Goal: Register for event/course

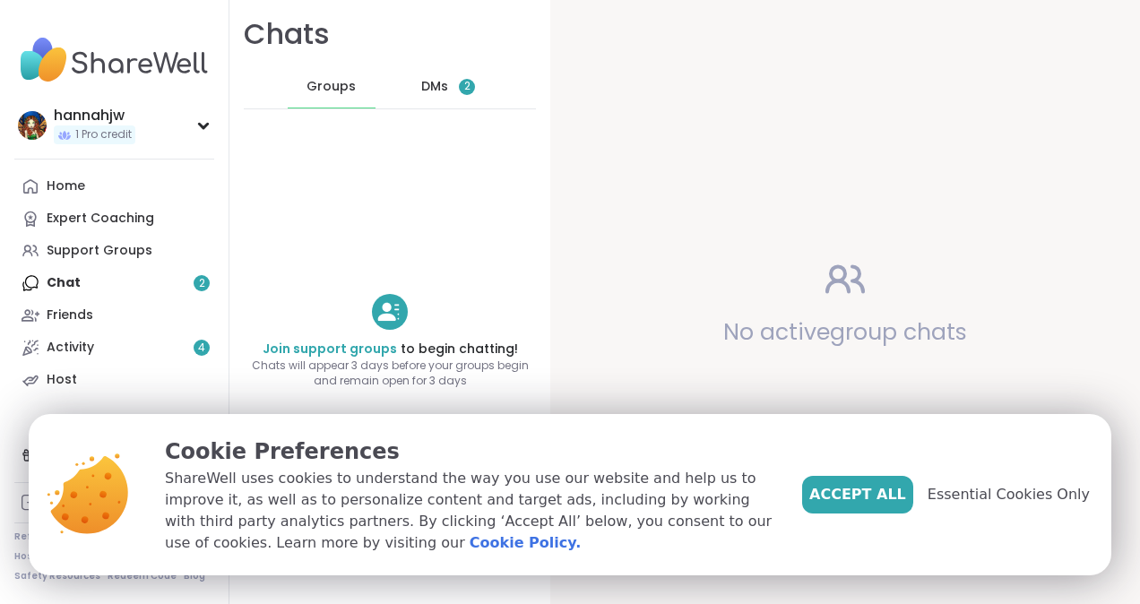
click at [410, 102] on div "DMs 2" at bounding box center [449, 86] width 88 height 43
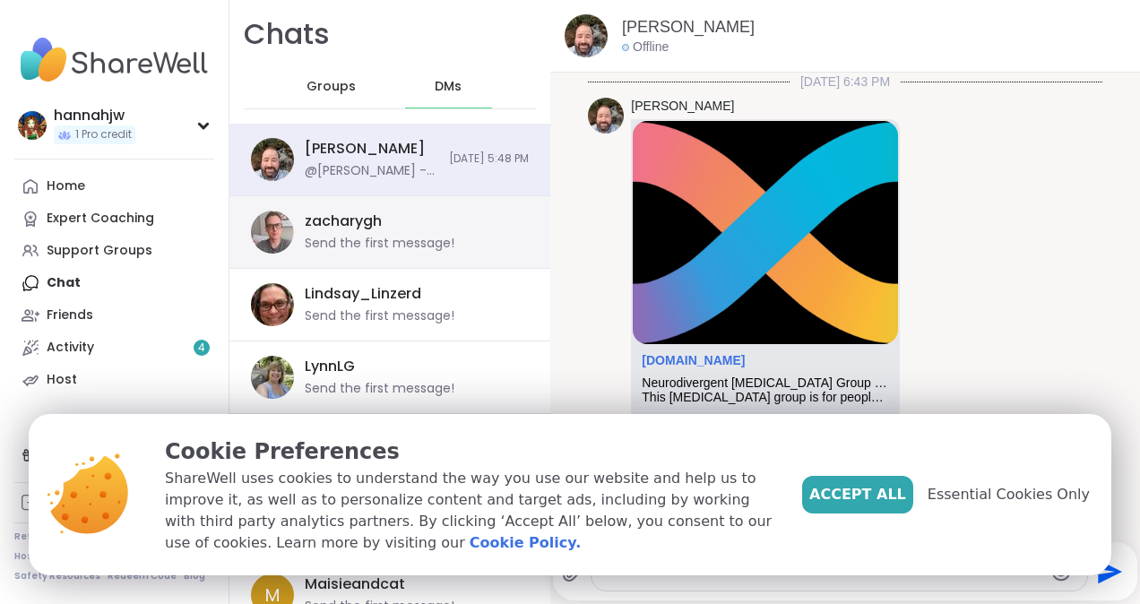
scroll to position [3355, 0]
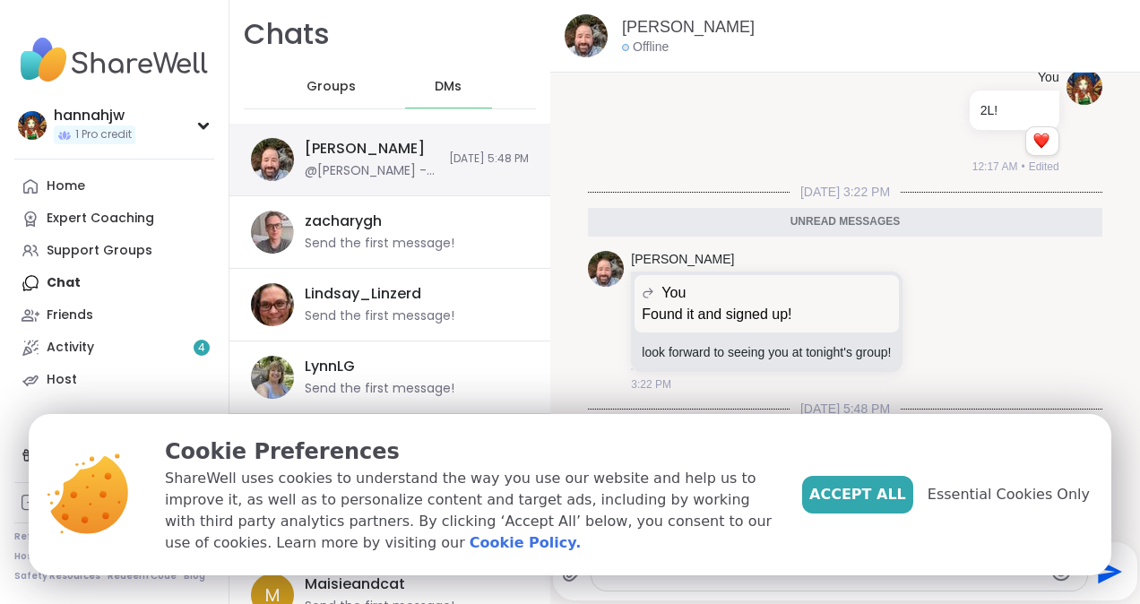
click at [474, 159] on span "[DATE] 5:48 PM" at bounding box center [489, 158] width 80 height 15
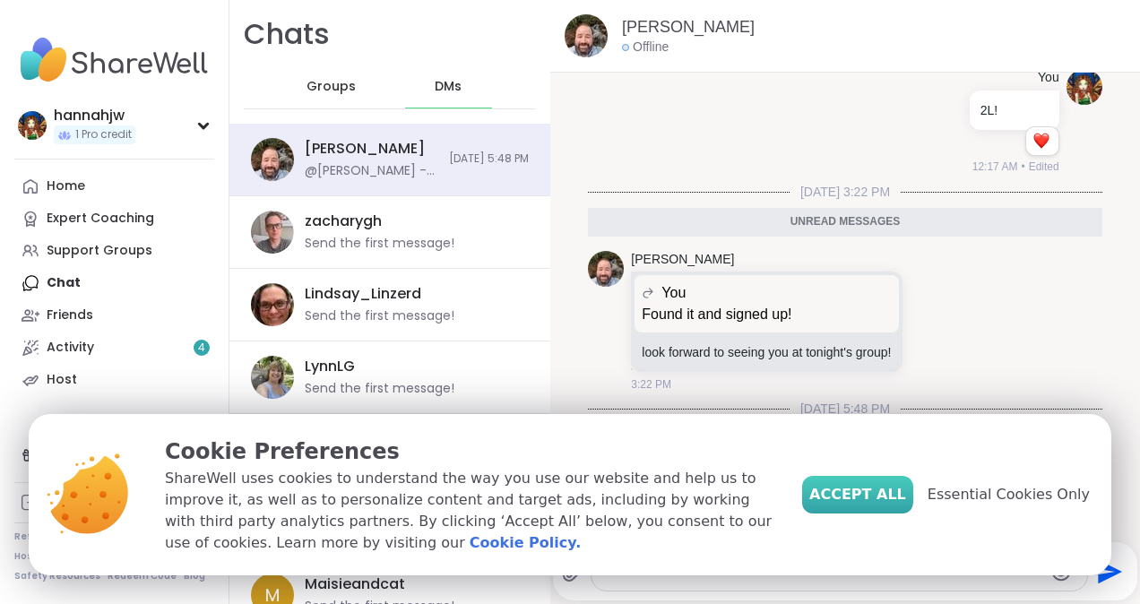
click at [894, 492] on span "Accept All" at bounding box center [857, 495] width 97 height 22
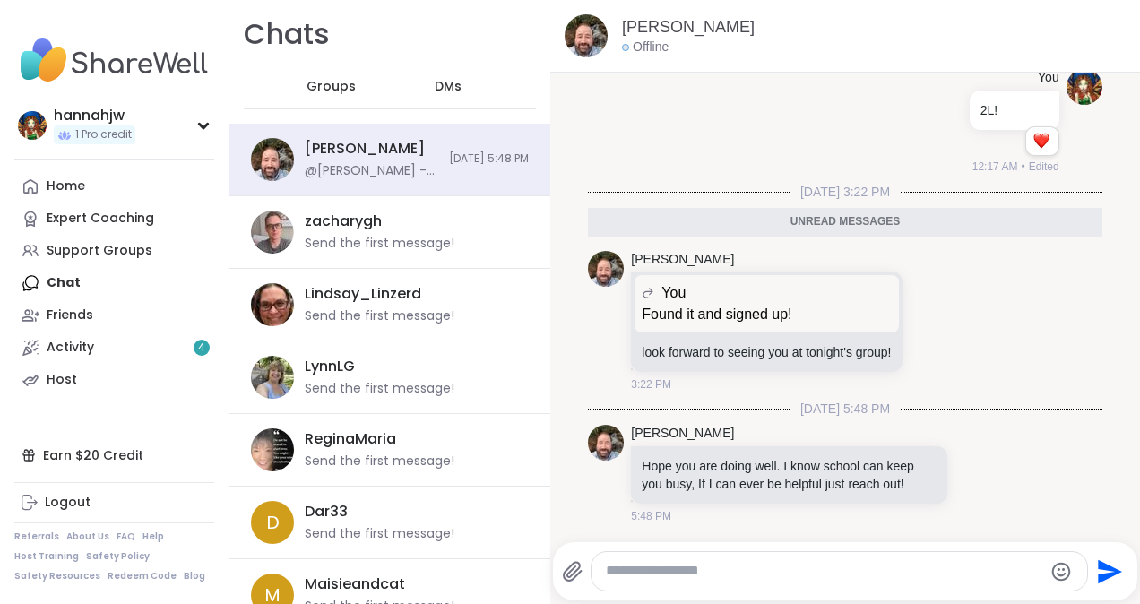
click at [740, 557] on div at bounding box center [838, 571] width 495 height 39
click at [717, 575] on textarea "Type your message" at bounding box center [824, 571] width 436 height 19
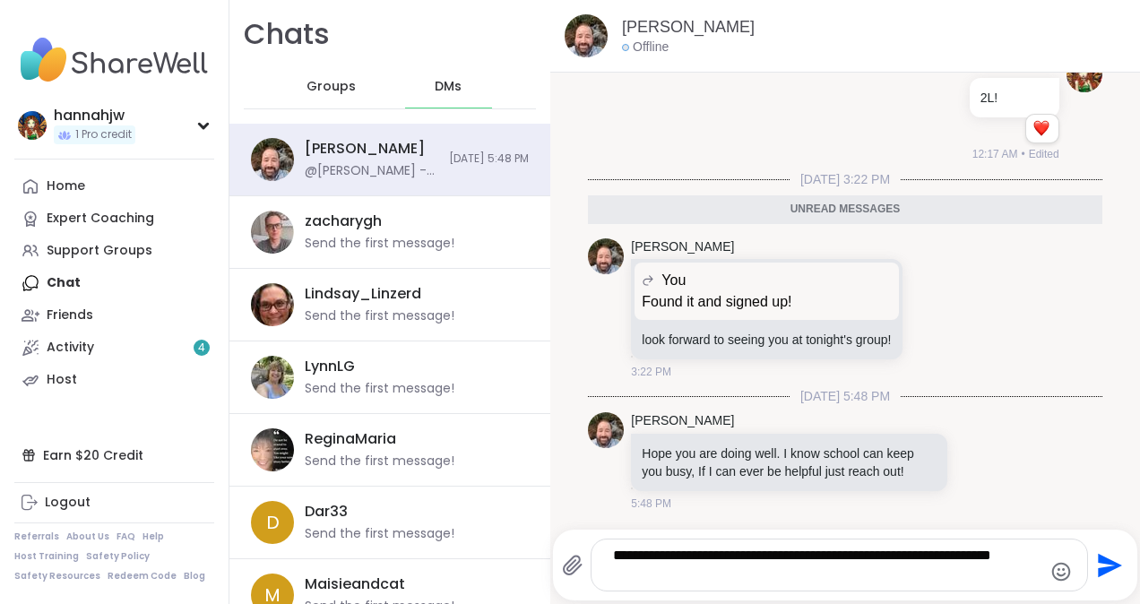
type textarea "**********"
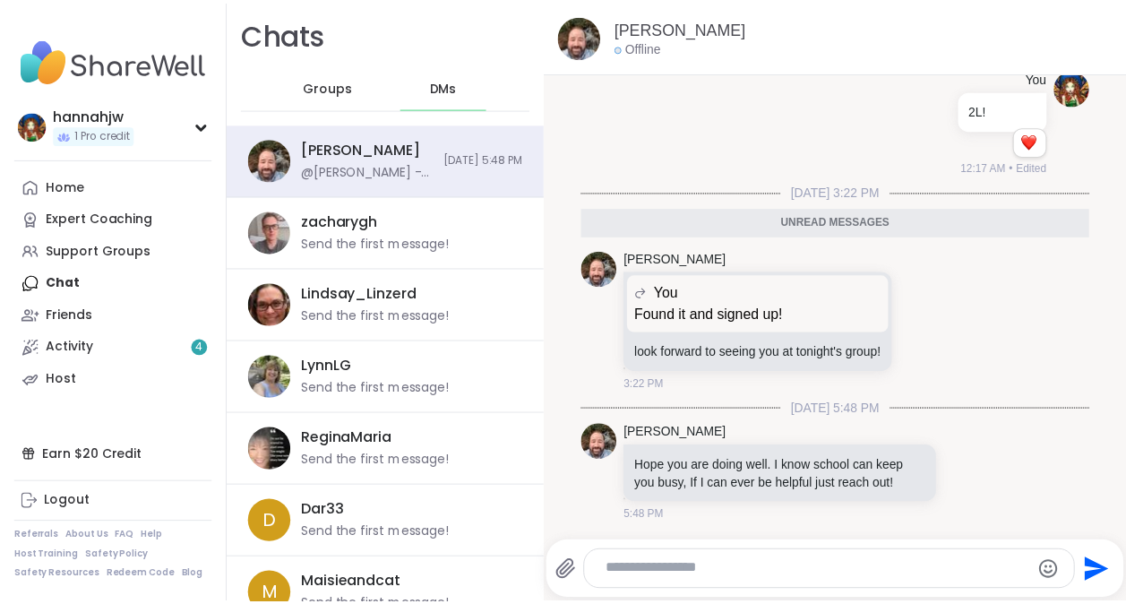
scroll to position [3443, 0]
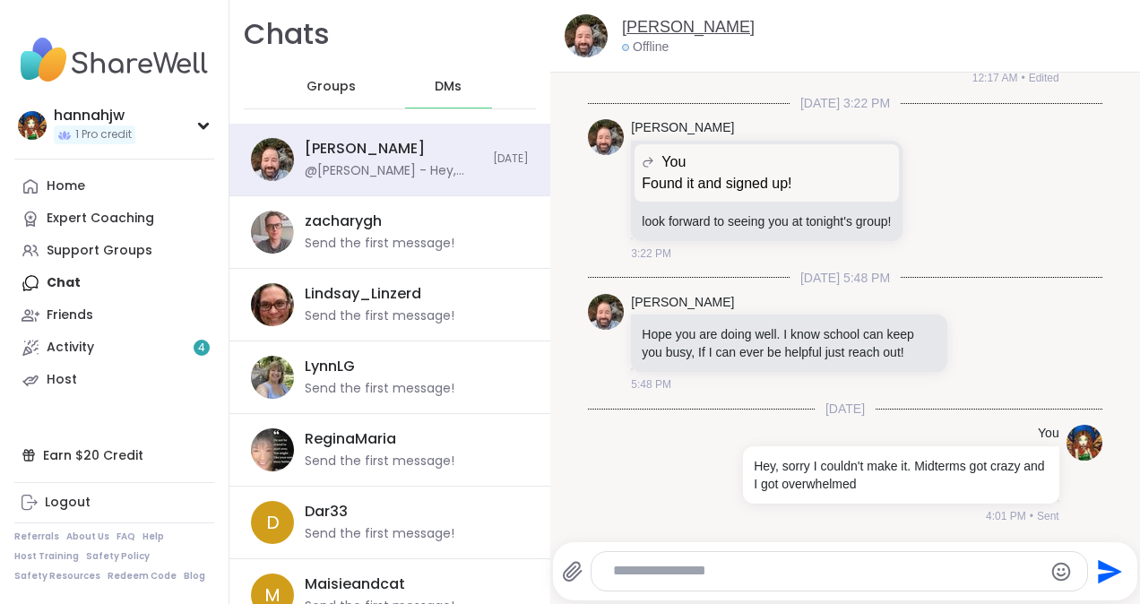
click at [643, 24] on link "[PERSON_NAME]" at bounding box center [688, 27] width 133 height 22
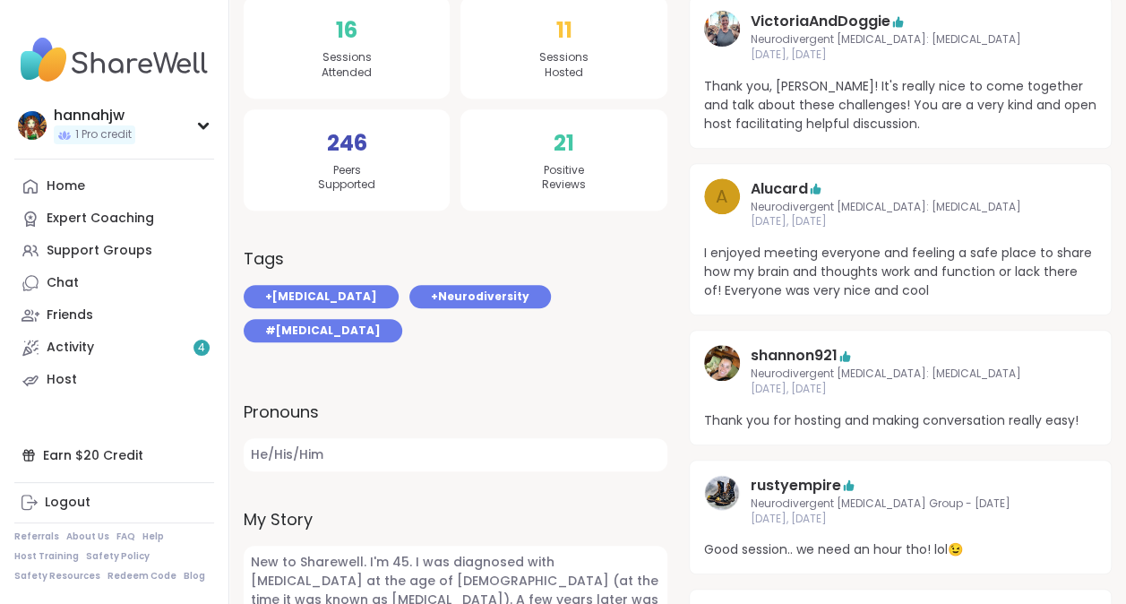
scroll to position [367, 0]
click at [47, 182] on div "Home" at bounding box center [66, 186] width 39 height 18
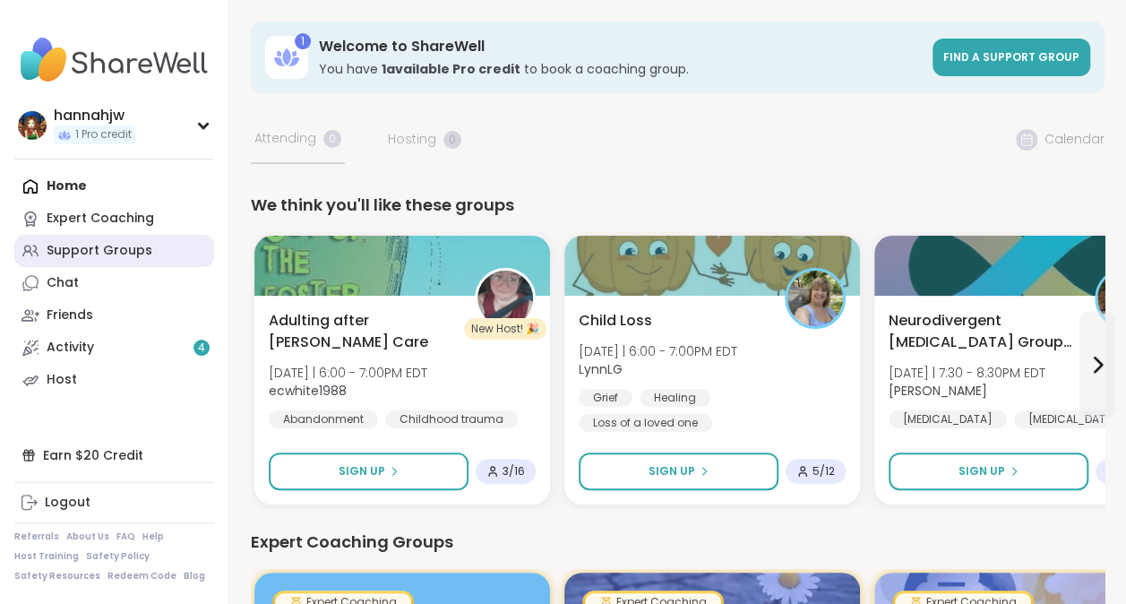
click at [147, 255] on link "Support Groups" at bounding box center [114, 251] width 200 height 32
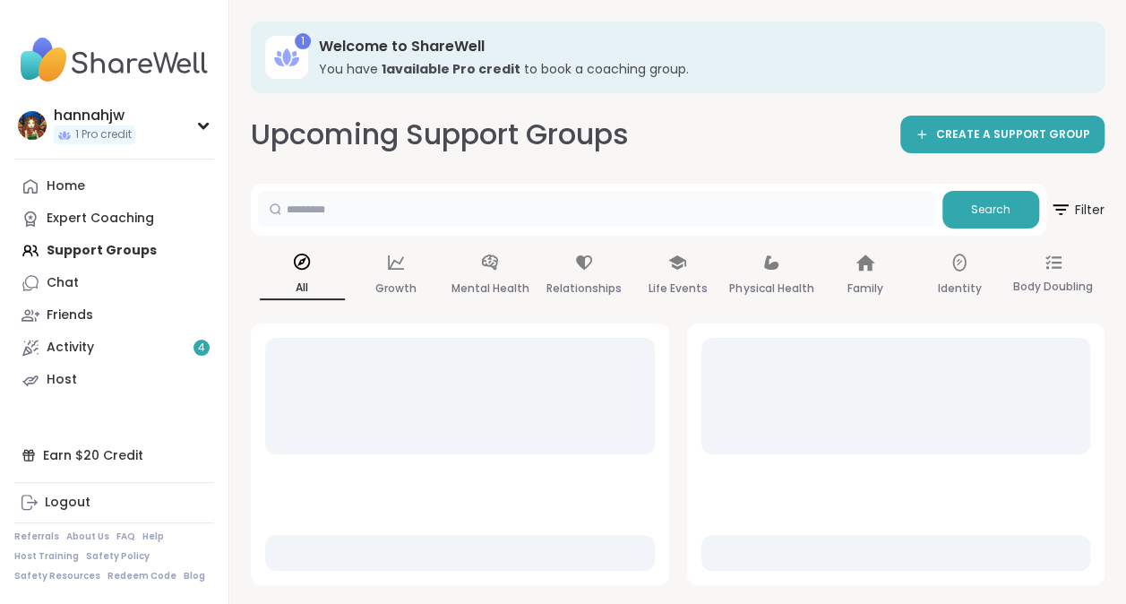
click at [428, 216] on input "text" at bounding box center [596, 209] width 677 height 36
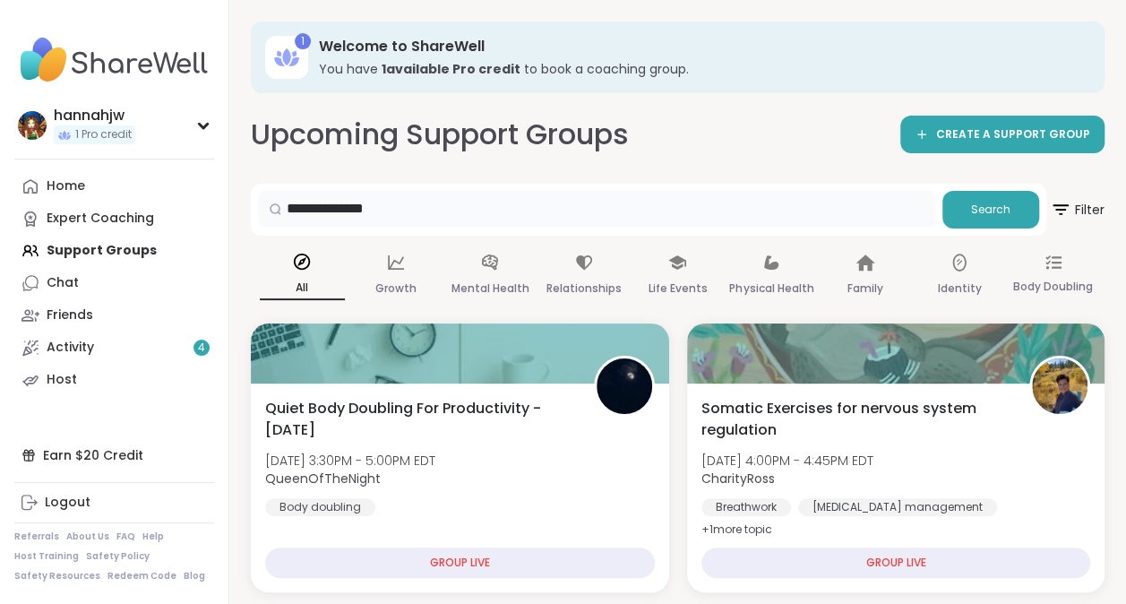
type input "**********"
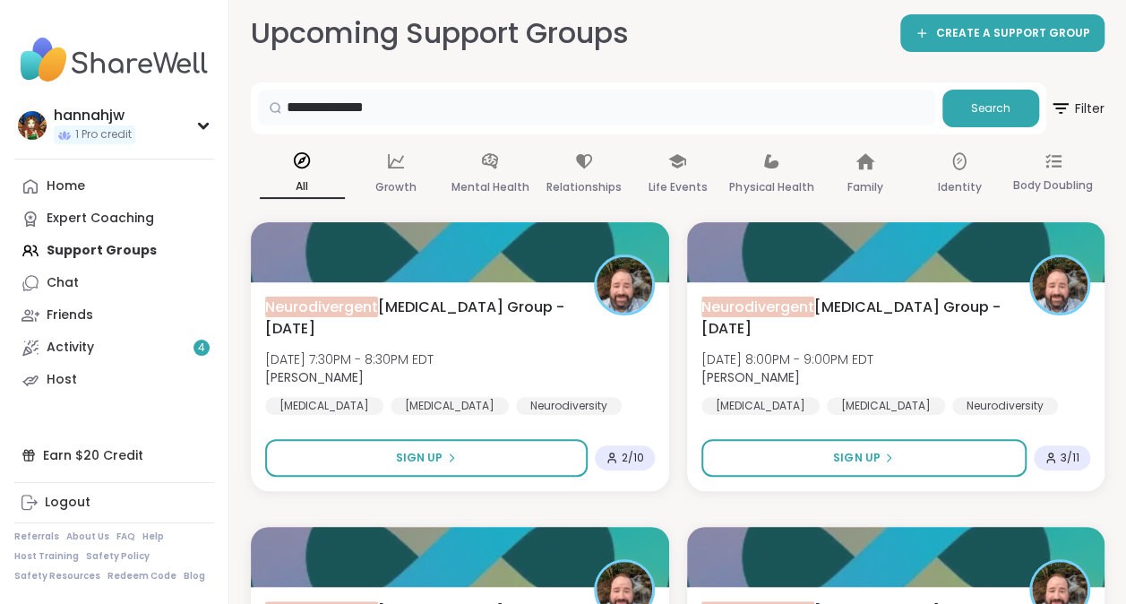
scroll to position [106, 0]
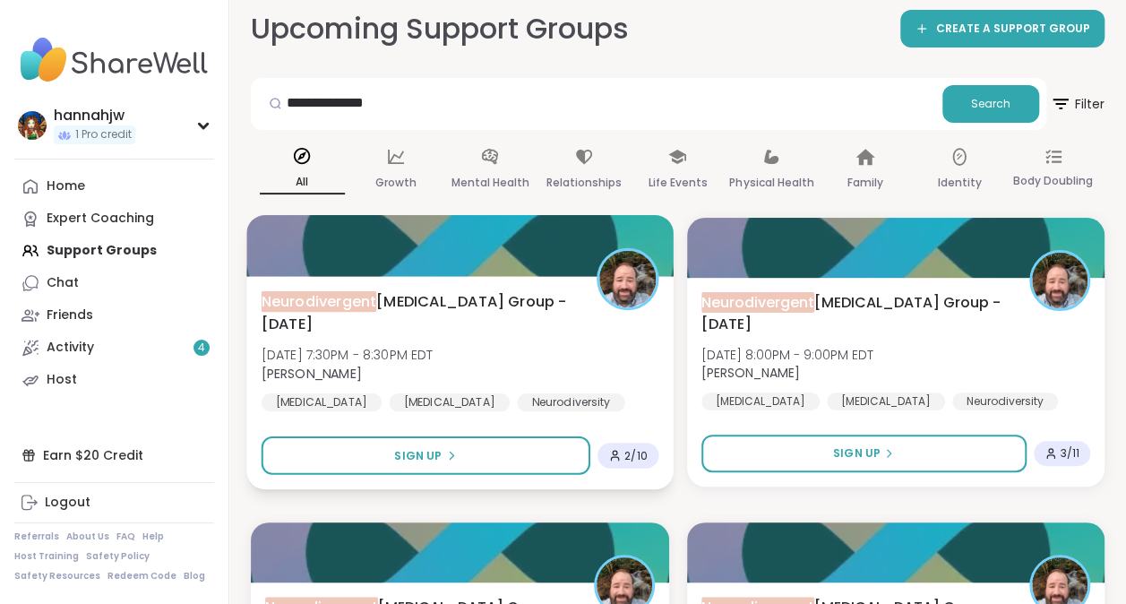
click at [574, 359] on div "Neurodivergent [MEDICAL_DATA] Group - [DATE] [DATE] 7:30PM - 8:30PM EDT [PERSON…" at bounding box center [460, 350] width 397 height 121
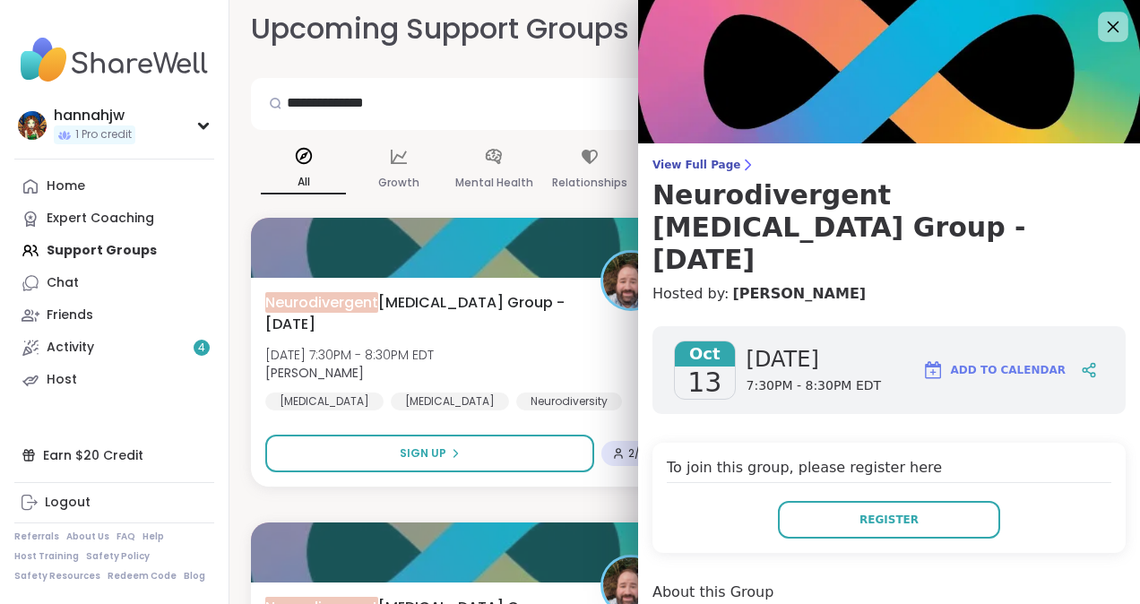
click at [1101, 28] on icon at bounding box center [1112, 26] width 22 height 22
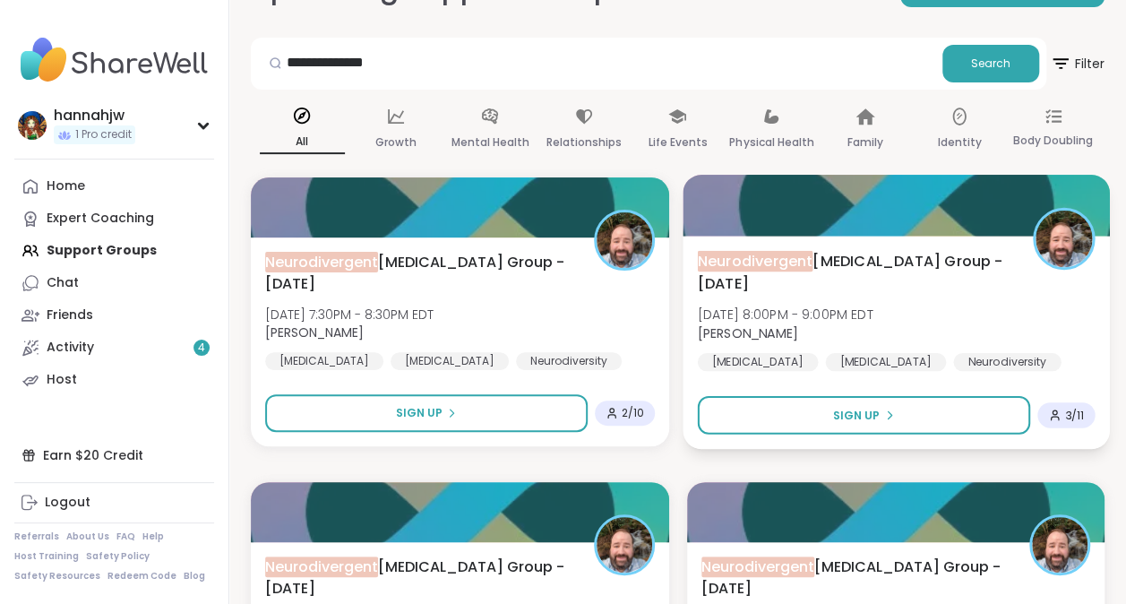
scroll to position [147, 0]
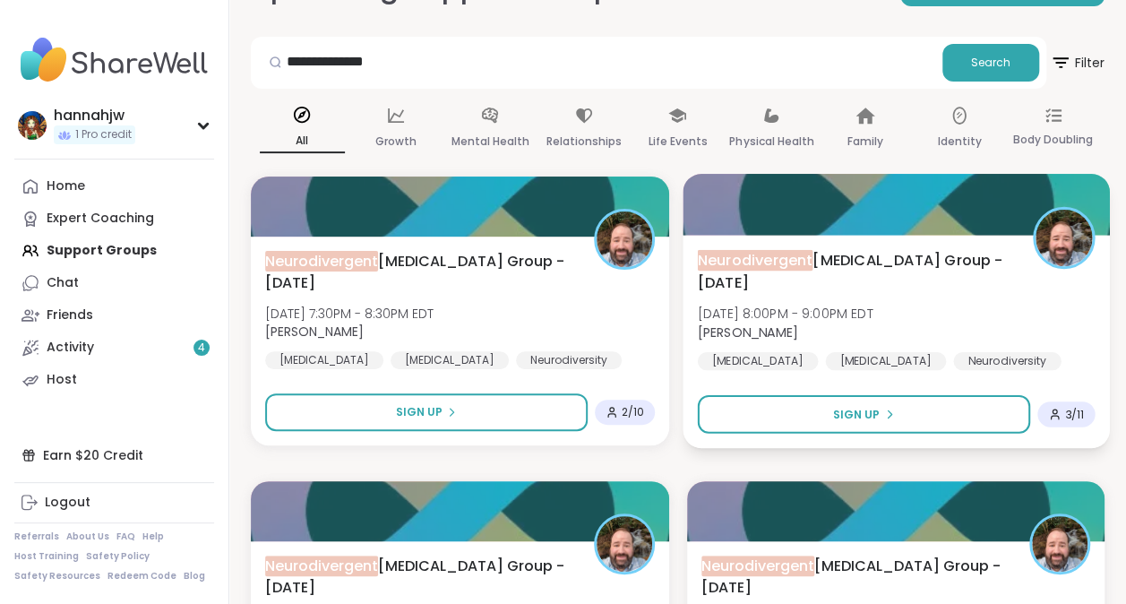
click at [930, 311] on div "Neurodivergent [MEDICAL_DATA] Group - [DATE] [DATE] 8:00PM - 9:00PM EDT [PERSON…" at bounding box center [895, 309] width 397 height 121
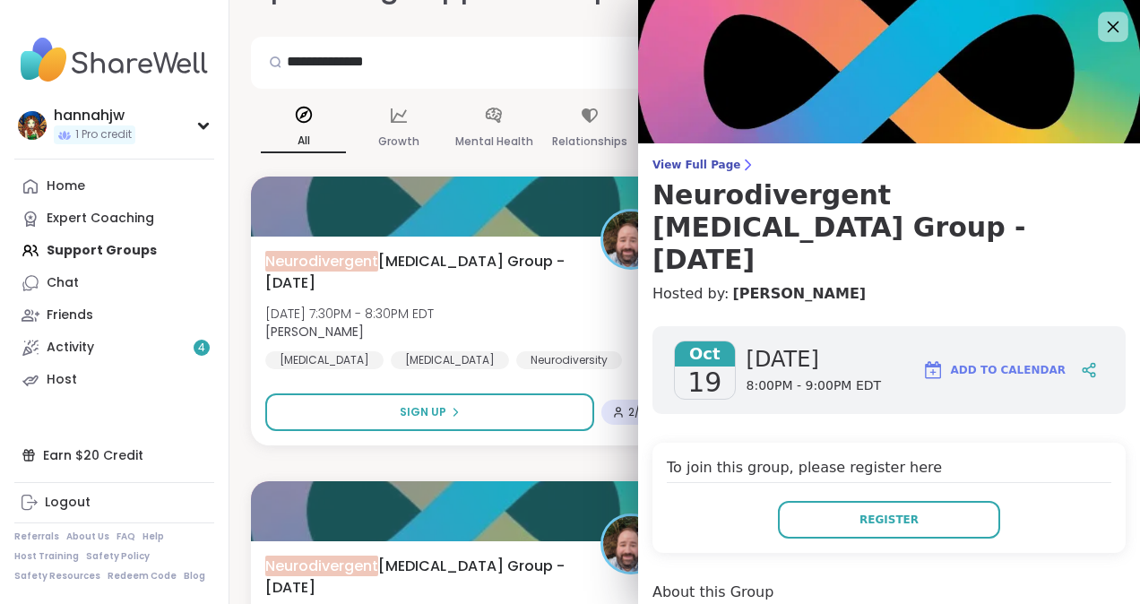
click at [1101, 24] on icon at bounding box center [1112, 26] width 22 height 22
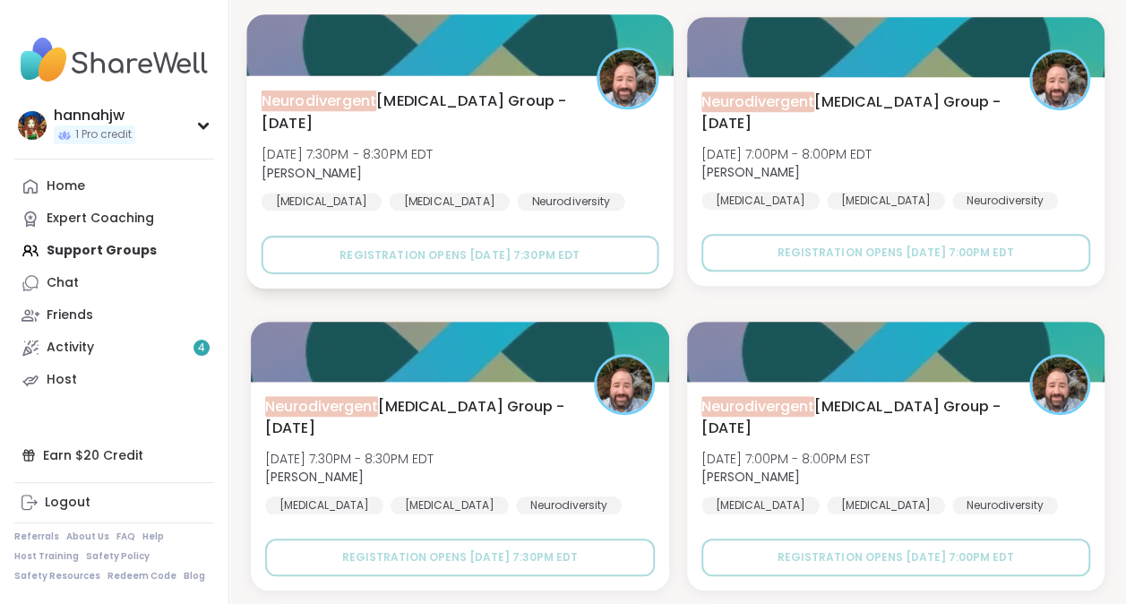
scroll to position [775, 0]
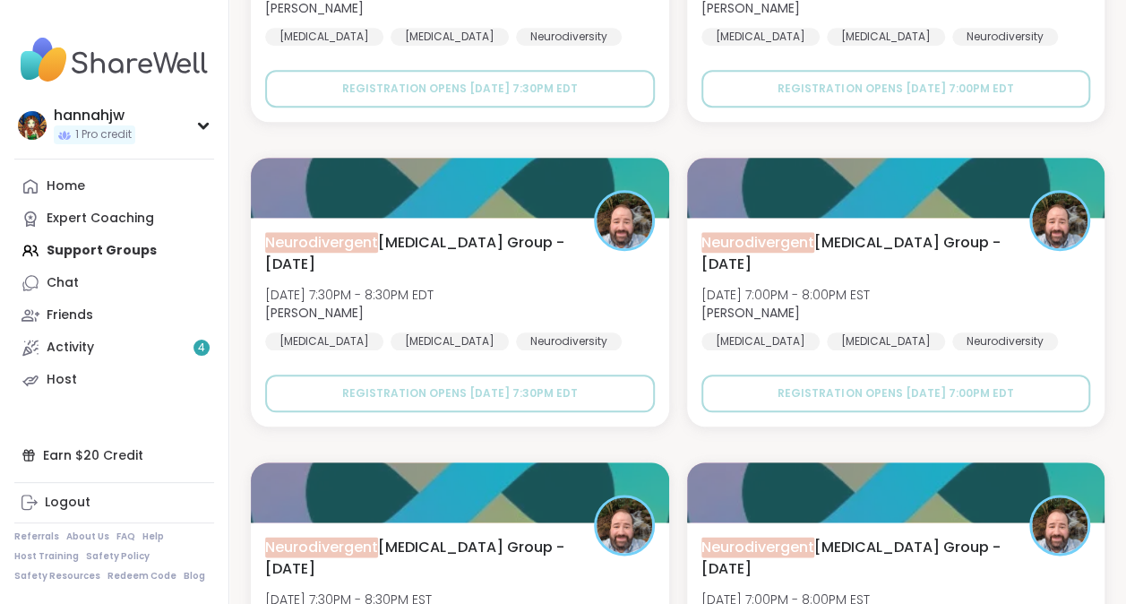
click at [115, 240] on div "Home Expert Coaching Support Groups Chat Friends Activity 4 Host" at bounding box center [114, 283] width 200 height 226
click at [115, 246] on div "Home Expert Coaching Support Groups Chat Friends Activity 4 Host" at bounding box center [114, 283] width 200 height 226
click at [94, 177] on link "Home" at bounding box center [114, 186] width 200 height 32
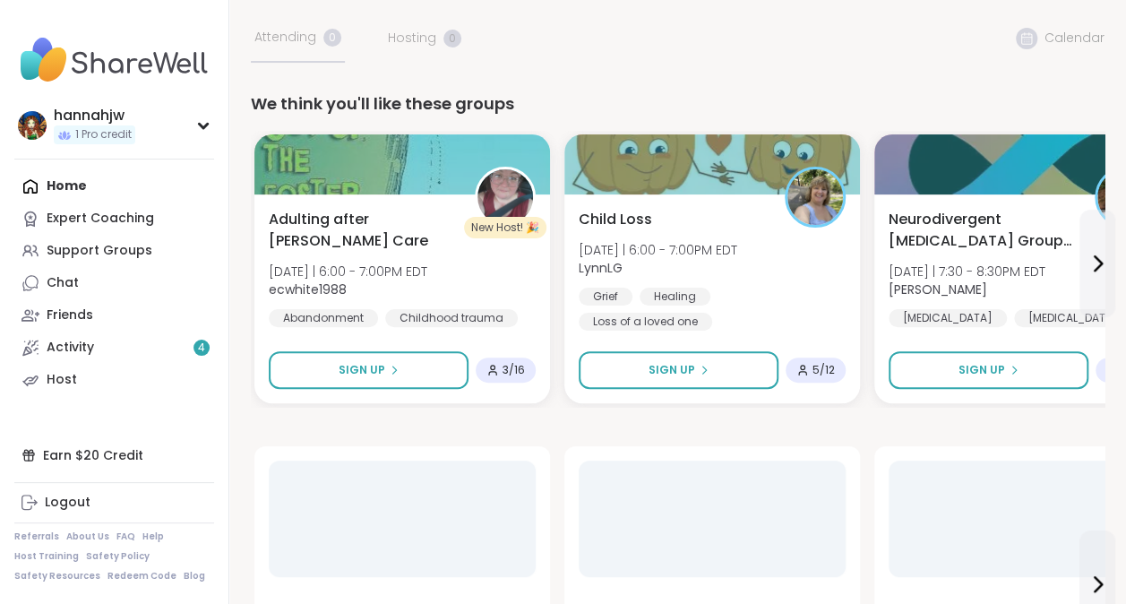
scroll to position [102, 0]
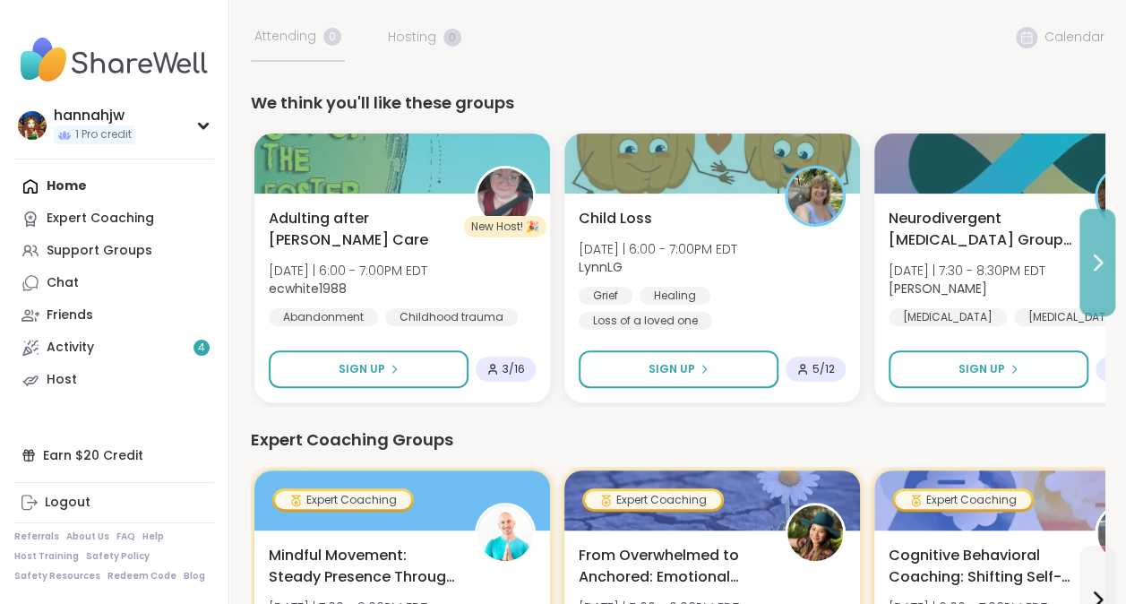
click at [1106, 253] on icon at bounding box center [1098, 263] width 22 height 22
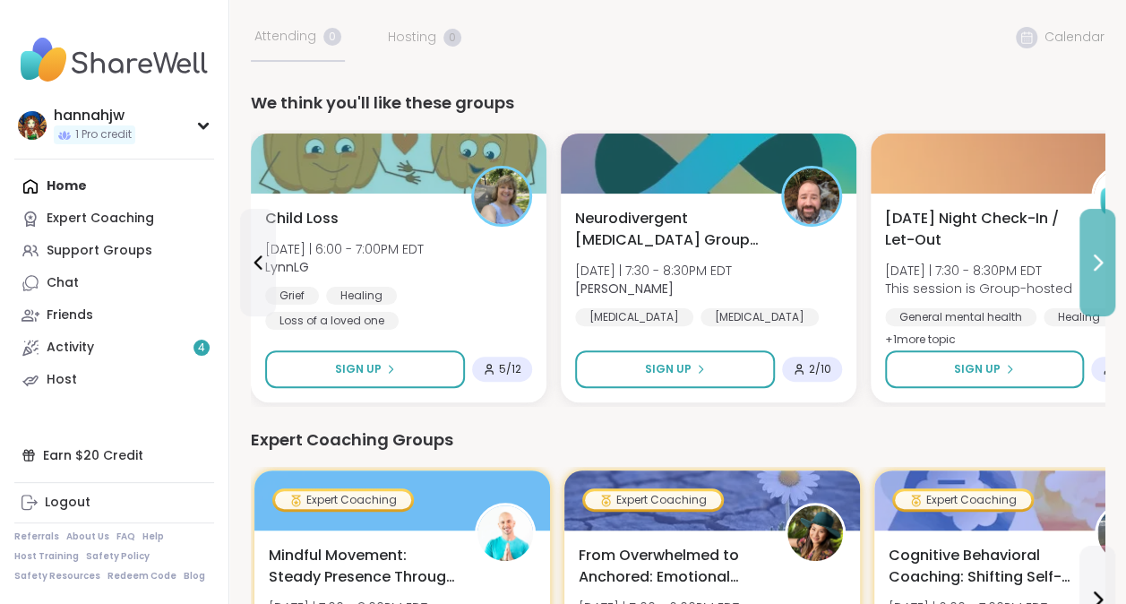
click at [1105, 254] on icon at bounding box center [1098, 263] width 22 height 22
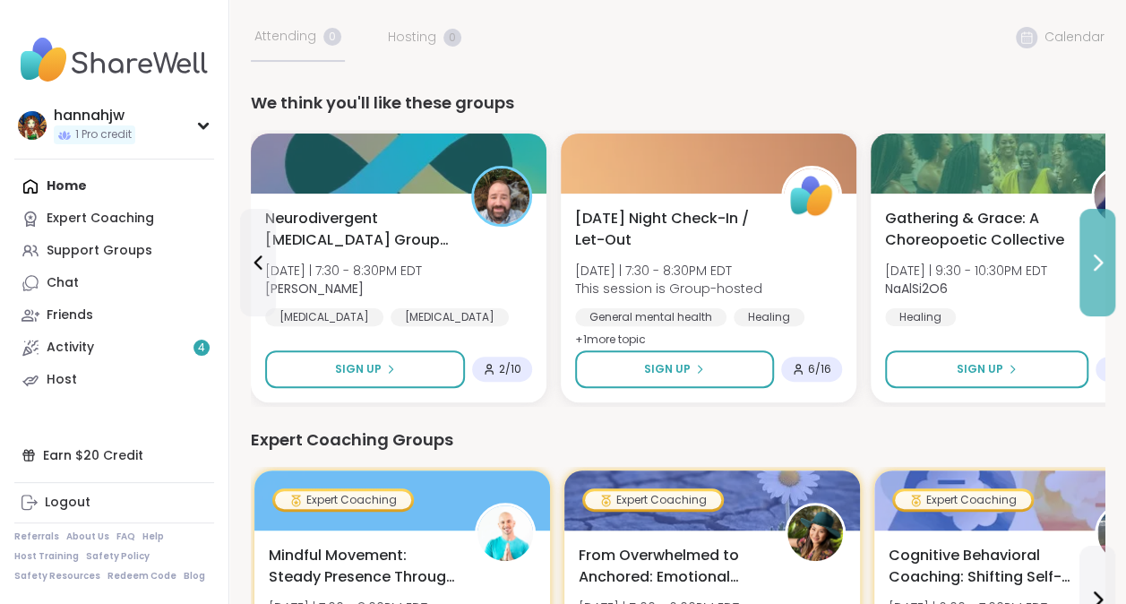
click at [1105, 258] on icon at bounding box center [1098, 263] width 22 height 22
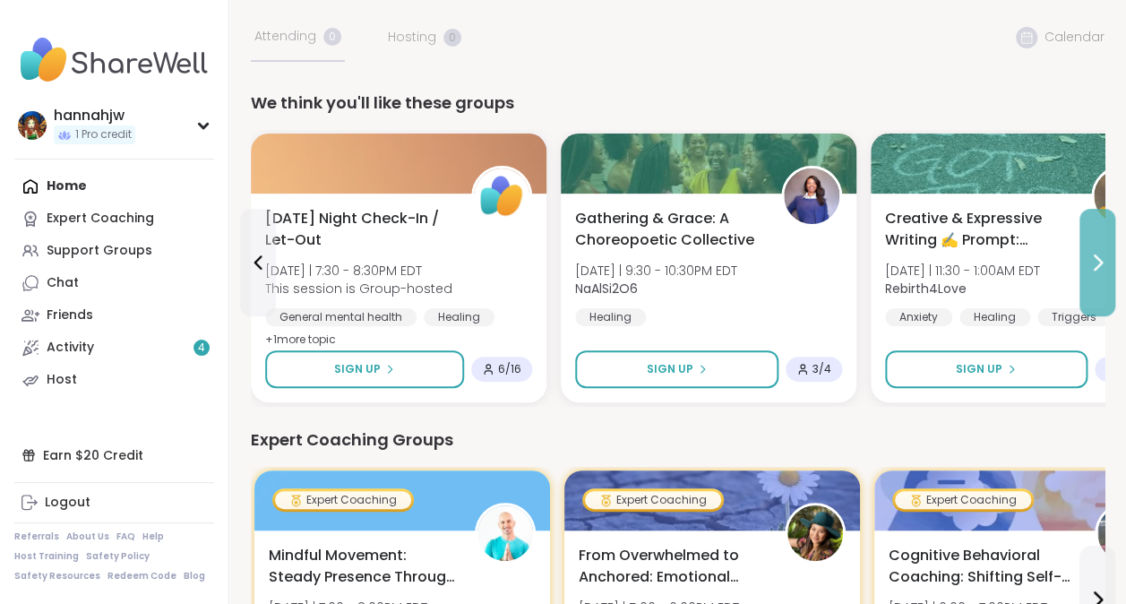
click at [1105, 258] on icon at bounding box center [1098, 263] width 22 height 22
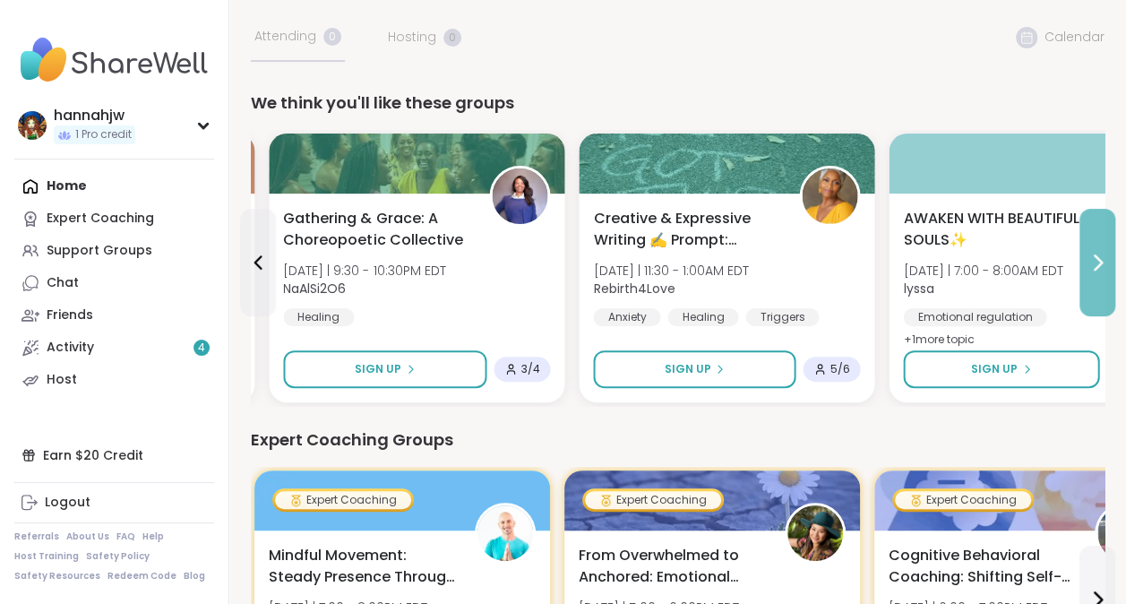
click at [1105, 258] on icon at bounding box center [1098, 263] width 22 height 22
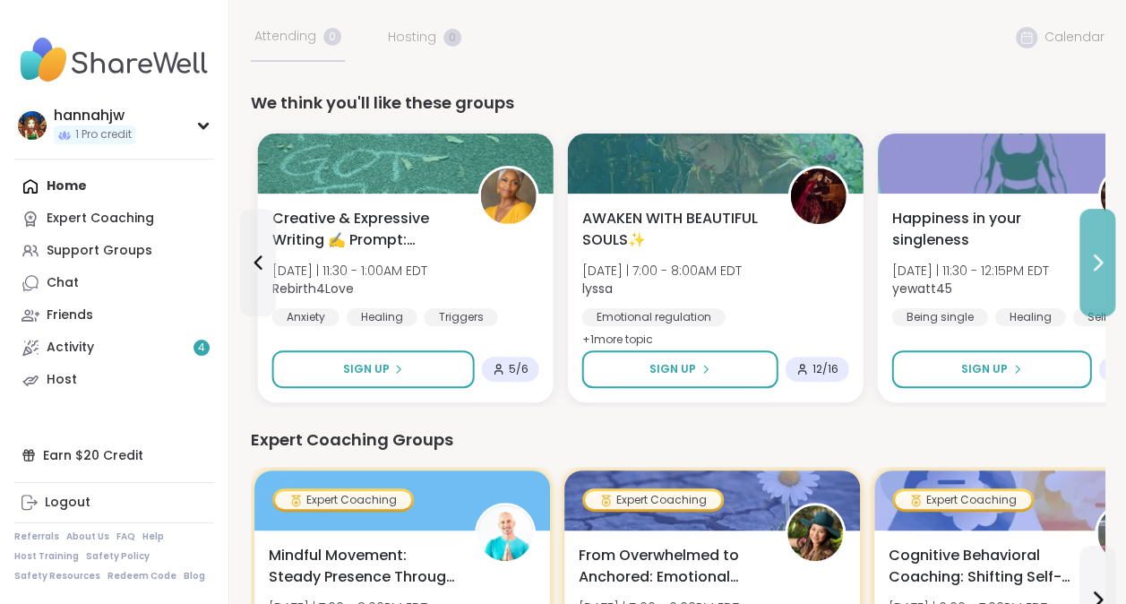
click at [1105, 258] on icon at bounding box center [1098, 263] width 22 height 22
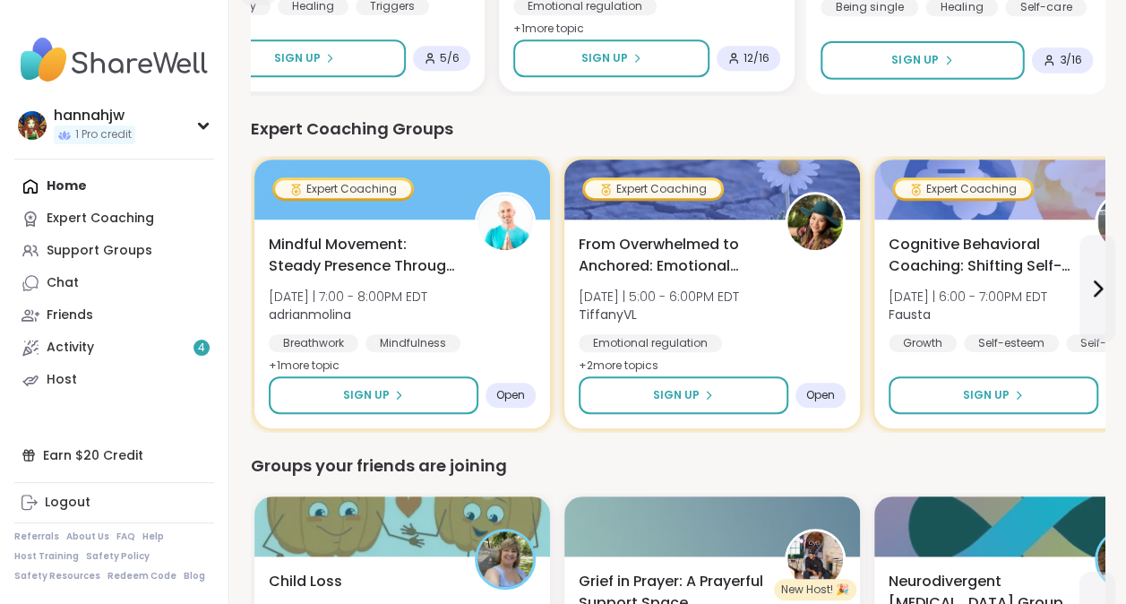
scroll to position [412, 0]
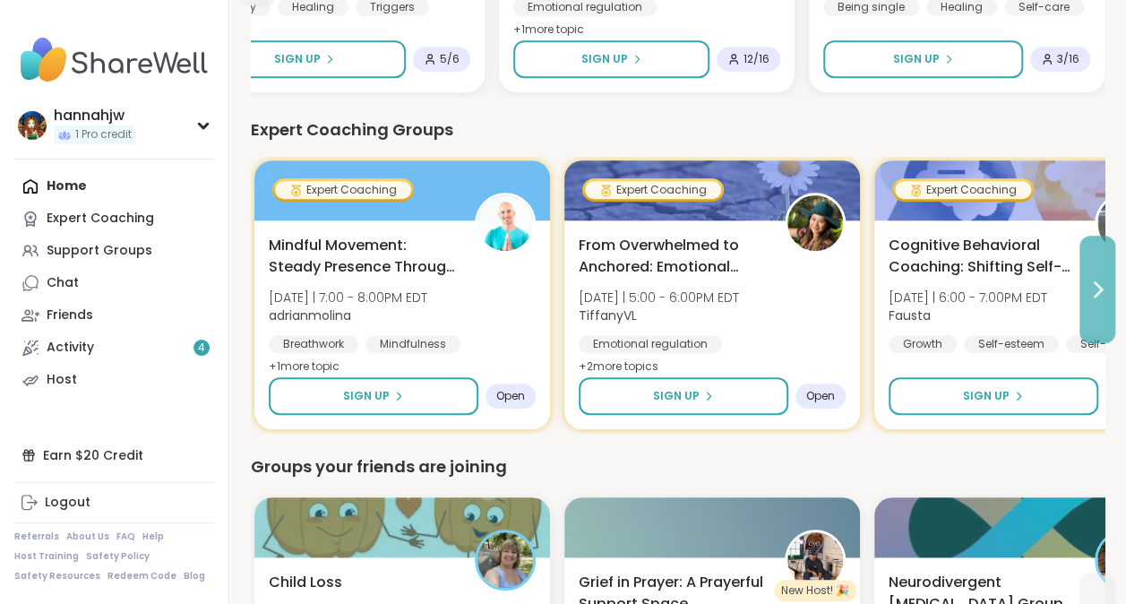
click at [1113, 280] on button at bounding box center [1098, 290] width 36 height 108
